Goal: Find specific page/section: Find specific page/section

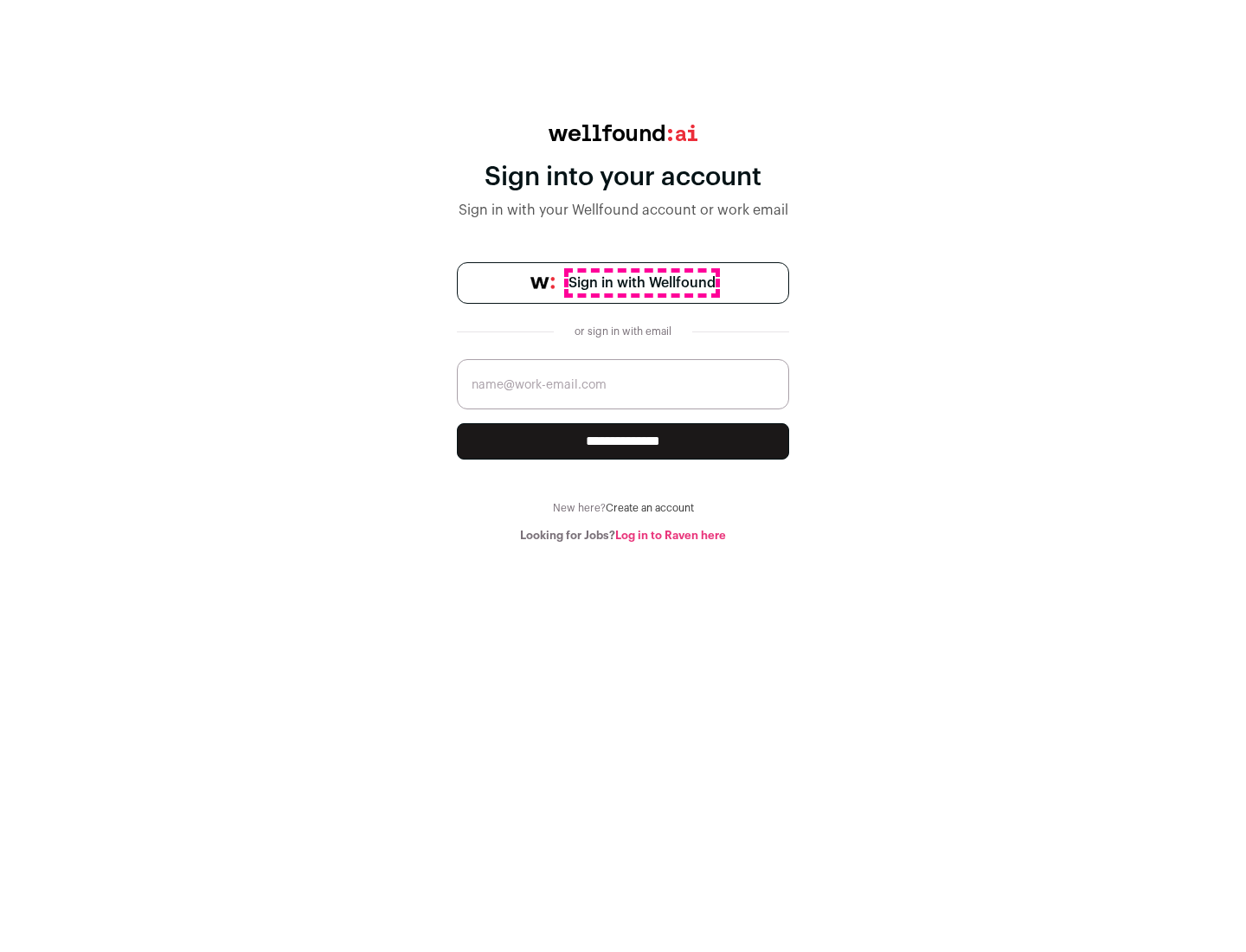
click at [641, 283] on span "Sign in with Wellfound" at bounding box center [642, 284] width 148 height 21
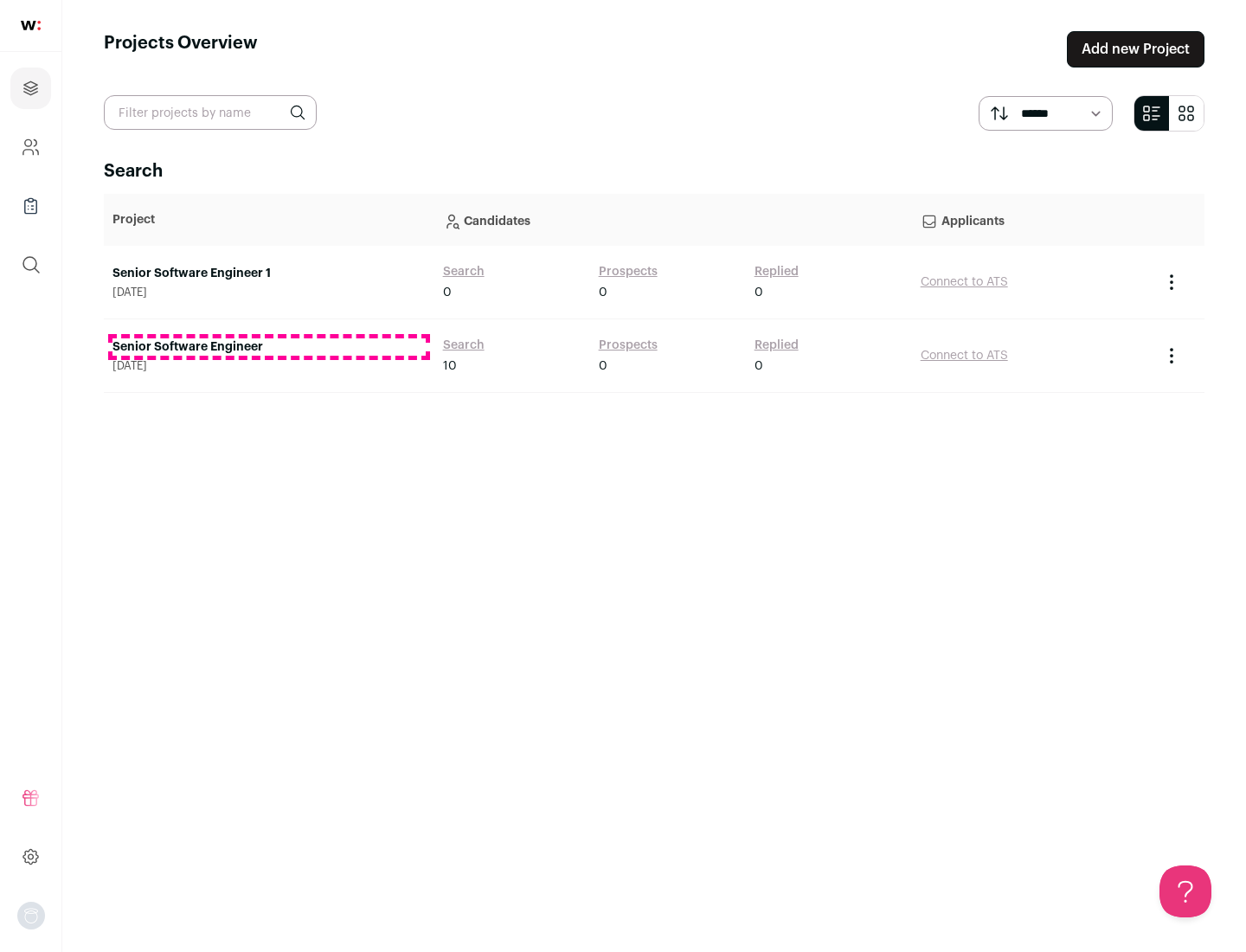
click at [268, 347] on link "Senior Software Engineer" at bounding box center [269, 347] width 313 height 17
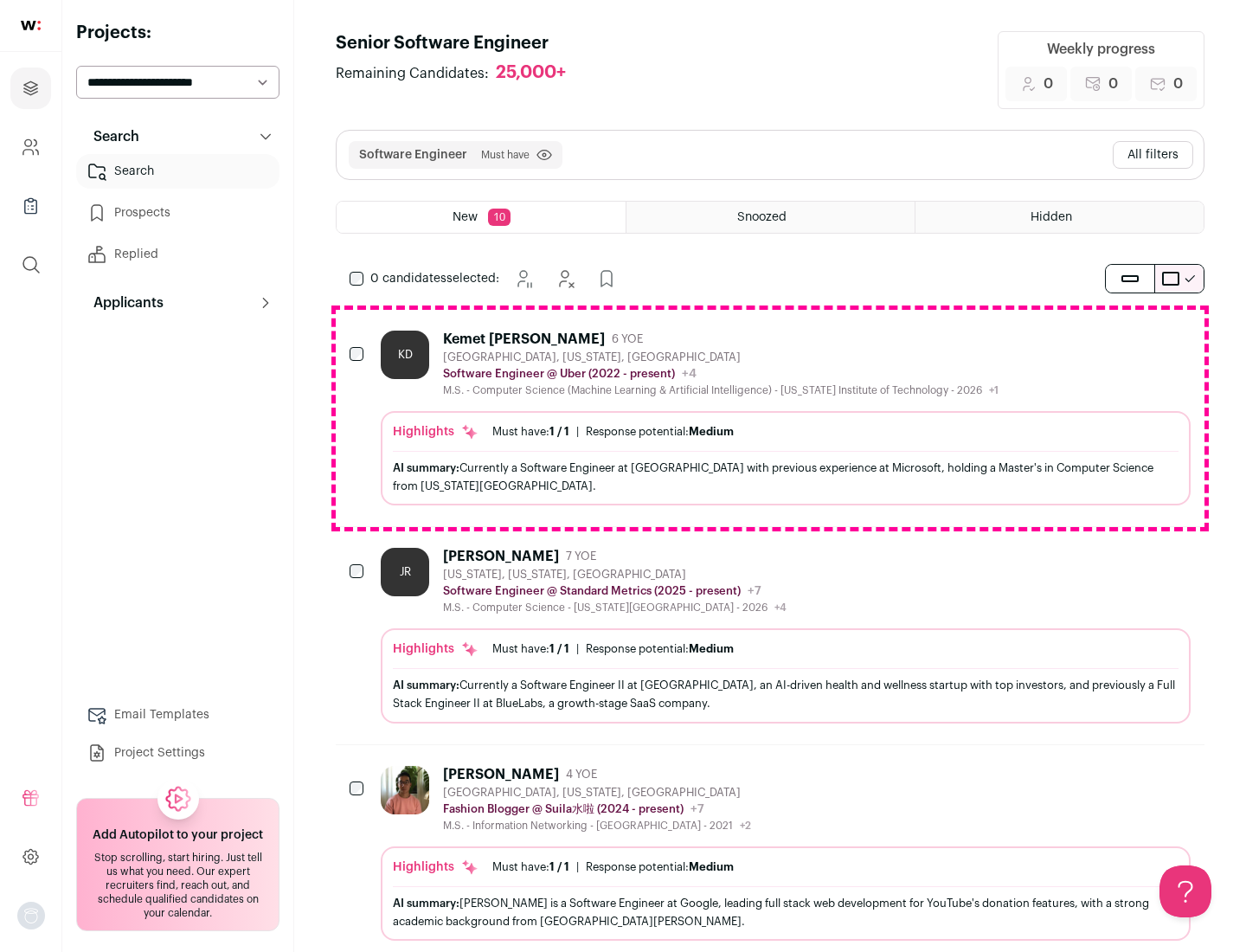
click at [771, 418] on div "Highlights Must have: 1 / 1 How many must haves have been fulfilled? | Response…" at bounding box center [786, 458] width 810 height 95
